Goal: Check status

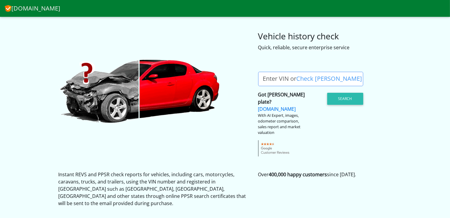
drag, startPoint x: 0, startPoint y: 0, endPoint x: 269, endPoint y: 79, distance: 280.1
drag, startPoint x: 269, startPoint y: 79, endPoint x: 264, endPoint y: 79, distance: 4.5
click at [264, 79] on label "Enter VIN or Check [PERSON_NAME]" at bounding box center [312, 79] width 109 height 14
click at [264, 79] on input "Enter VIN or Check [PERSON_NAME]" at bounding box center [310, 79] width 105 height 14
drag, startPoint x: 285, startPoint y: 81, endPoint x: 273, endPoint y: 80, distance: 12.1
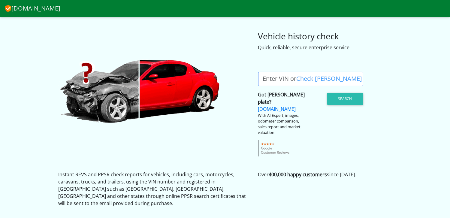
click at [273, 80] on label "Enter VIN or Check [PERSON_NAME]" at bounding box center [312, 79] width 109 height 14
click at [273, 80] on input "Enter VIN or Check [PERSON_NAME]" at bounding box center [310, 79] width 105 height 14
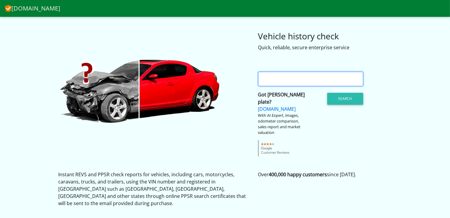
paste input "[VEHICLE_IDENTIFICATION_NUMBER]"
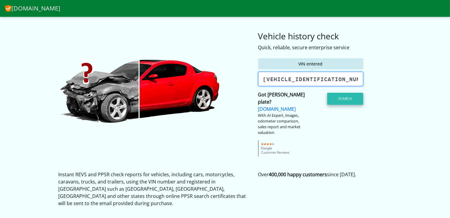
type input "[VEHICLE_IDENTIFICATION_NUMBER]"
click at [335, 98] on button "Search" at bounding box center [346, 99] width 36 height 12
